Goal: Task Accomplishment & Management: Complete application form

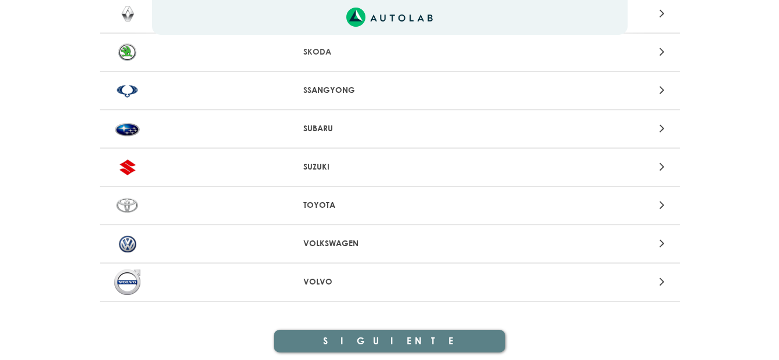
scroll to position [1219, 0]
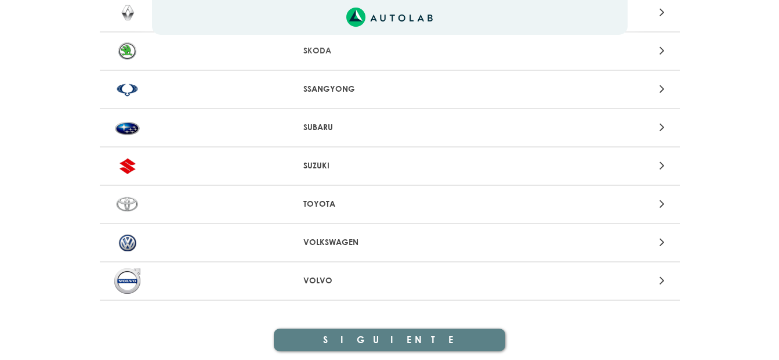
click at [332, 241] on p "VOLKSWAGEN" at bounding box center [389, 242] width 172 height 12
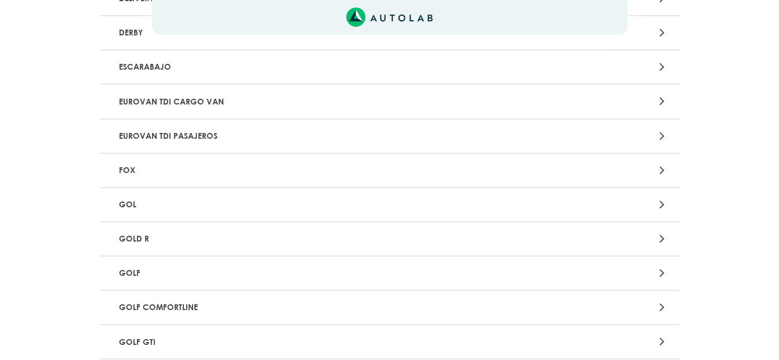
scroll to position [749, 0]
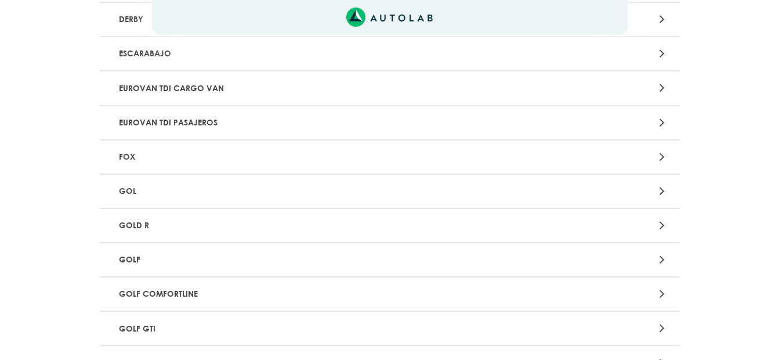
click at [309, 189] on p "GOL" at bounding box center [294, 190] width 361 height 21
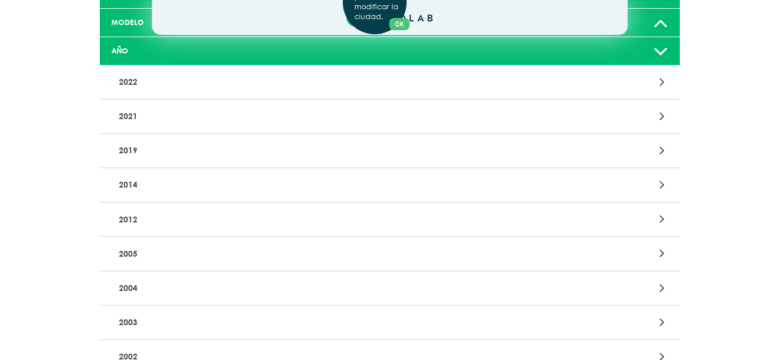
scroll to position [131, 0]
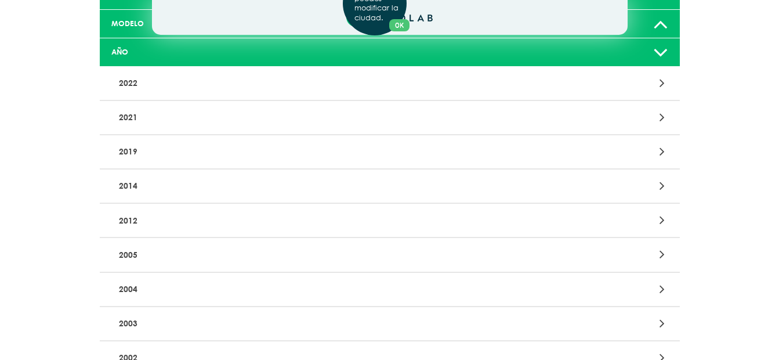
click at [259, 227] on div "Aquí, puedes modificar la ciudad. OK .aex,.bex{fill:none!important;stroke:#50c4…" at bounding box center [389, 49] width 779 height 360
click at [633, 216] on div at bounding box center [580, 220] width 190 height 16
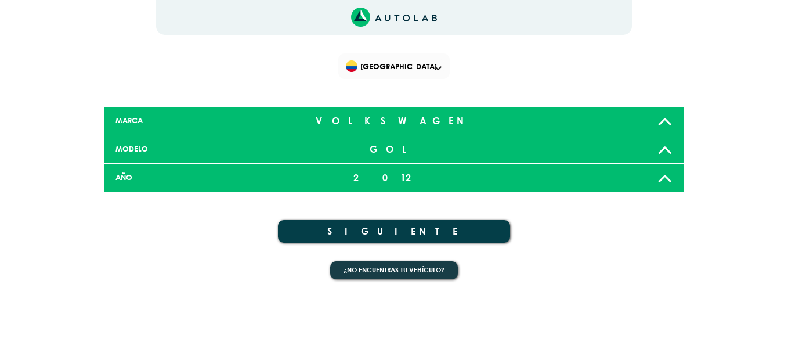
click at [398, 227] on button "SIGUIENTE" at bounding box center [394, 231] width 232 height 23
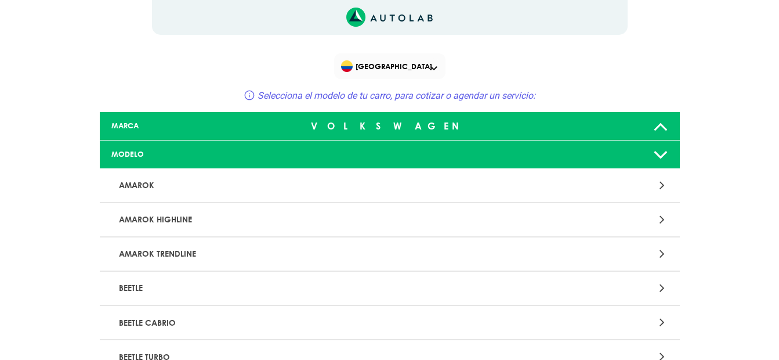
click at [424, 68] on span "[GEOGRAPHIC_DATA]" at bounding box center [390, 66] width 99 height 16
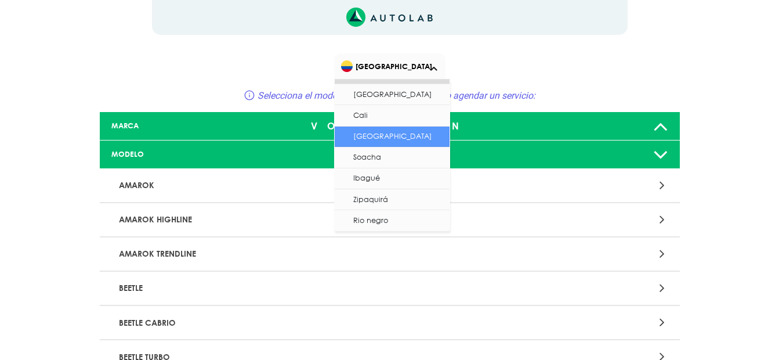
scroll to position [37, 0]
click at [620, 58] on div "[GEOGRAPHIC_DATA] Selecciona el modelo de tu carro, para cotizar o agendar un s…" at bounding box center [390, 80] width 696 height 54
